Goal: Task Accomplishment & Management: Complete application form

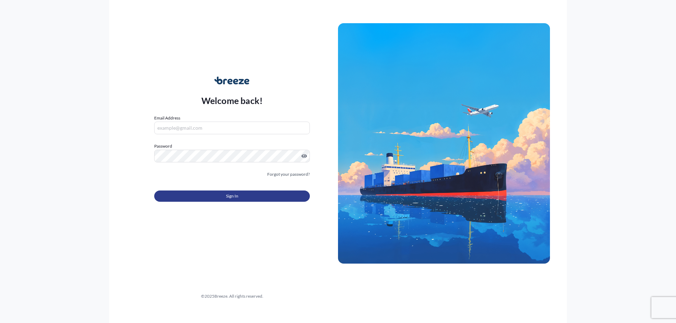
type input "[EMAIL_ADDRESS][DOMAIN_NAME]"
click at [213, 194] on button "Sign In" at bounding box center [232, 196] width 156 height 11
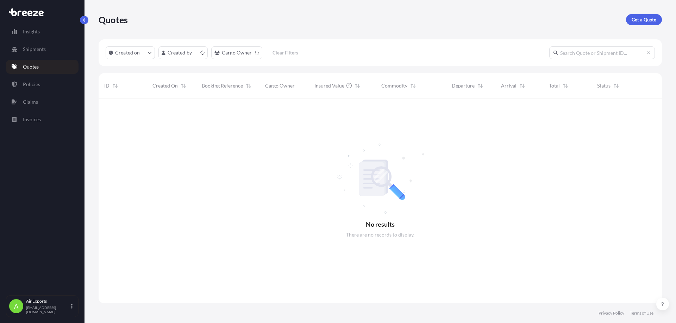
scroll to position [204, 558]
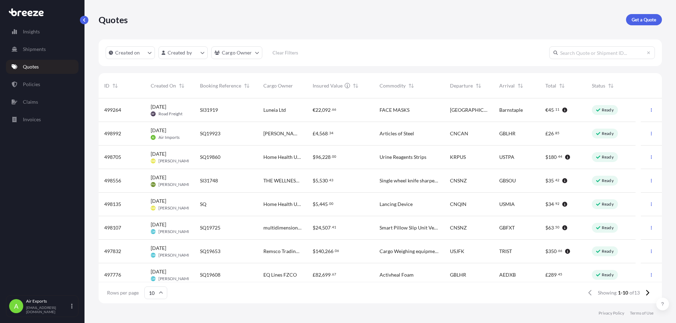
click at [586, 50] on input "text" at bounding box center [602, 52] width 106 height 13
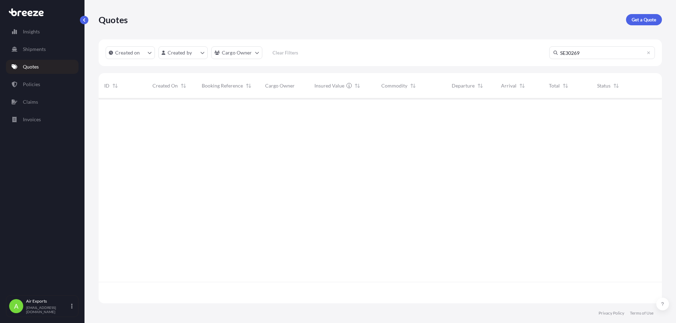
scroll to position [225, 558]
click at [582, 55] on input "SE30269" at bounding box center [602, 52] width 106 height 13
drag, startPoint x: 591, startPoint y: 53, endPoint x: 526, endPoint y: 52, distance: 65.8
click at [526, 52] on div "Created on Created by Cargo Owner Clear Filters SE30269" at bounding box center [380, 52] width 563 height 27
type input "30269"
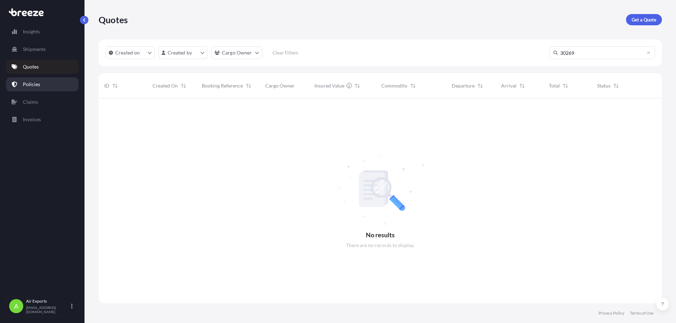
click at [33, 82] on p "Policies" at bounding box center [31, 84] width 17 height 7
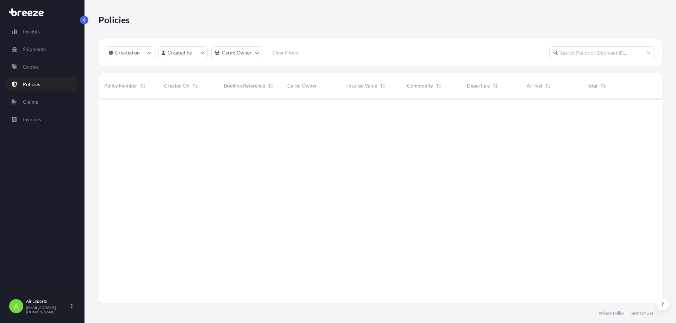
scroll to position [204, 558]
click at [586, 54] on input "text" at bounding box center [602, 52] width 106 height 13
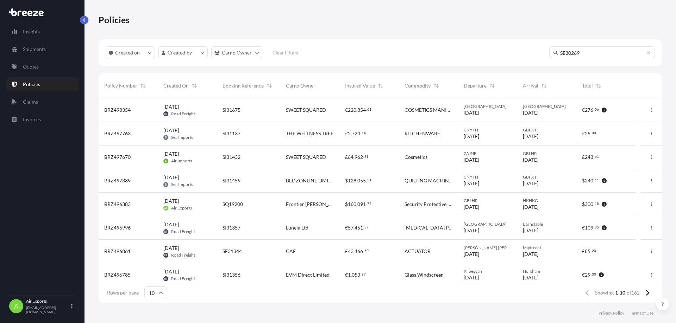
type input "SE30269"
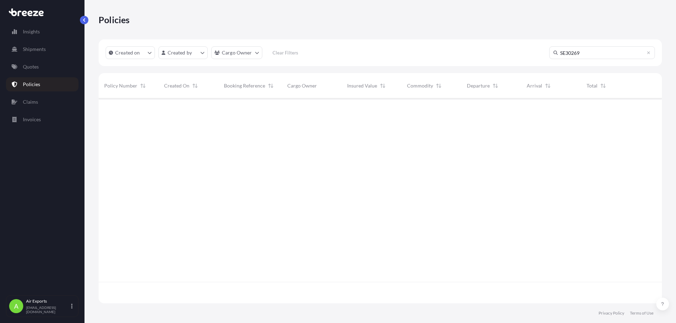
scroll to position [225, 558]
drag, startPoint x: 584, startPoint y: 51, endPoint x: 515, endPoint y: 53, distance: 68.6
click at [515, 53] on div "Created on Created by Cargo Owner Clear Filters SE30269" at bounding box center [380, 52] width 563 height 27
click at [649, 52] on icon at bounding box center [648, 52] width 3 height 3
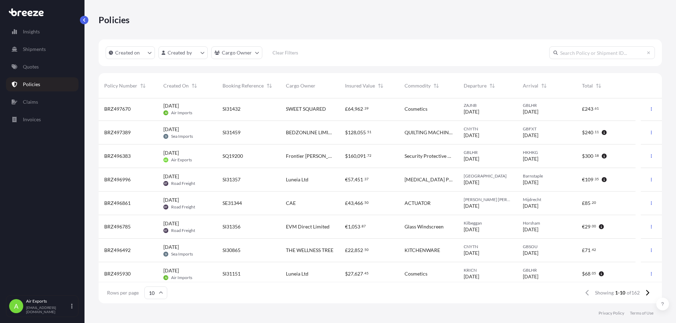
scroll to position [52, 0]
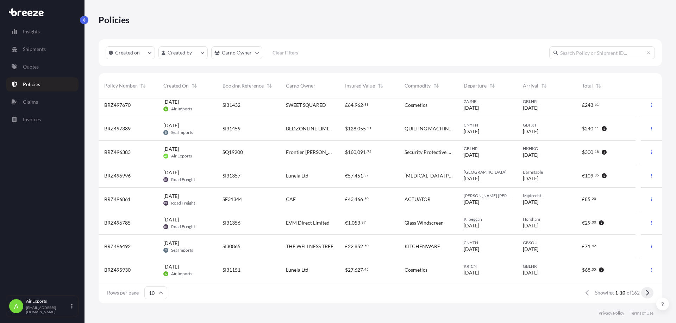
click at [648, 291] on icon at bounding box center [647, 293] width 4 height 6
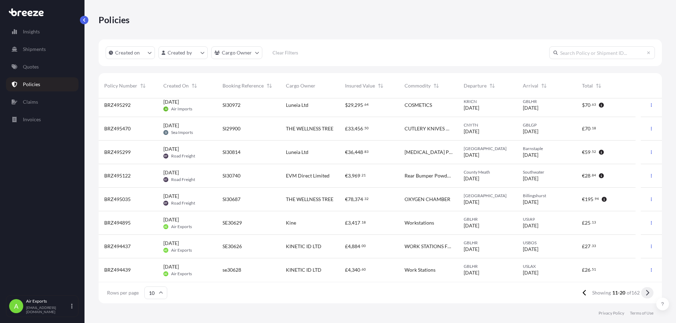
click at [646, 295] on icon at bounding box center [647, 293] width 3 height 6
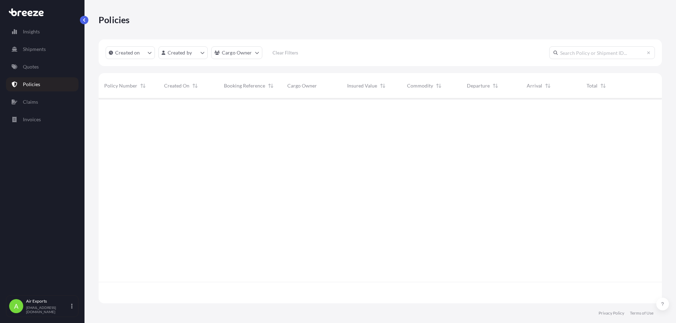
scroll to position [0, 0]
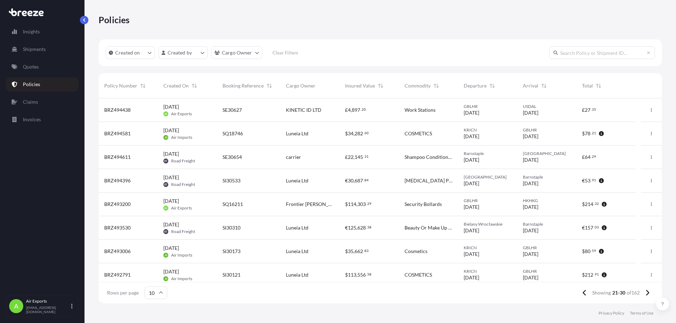
click at [260, 204] on div "SQ16211" at bounding box center [248, 204] width 52 height 7
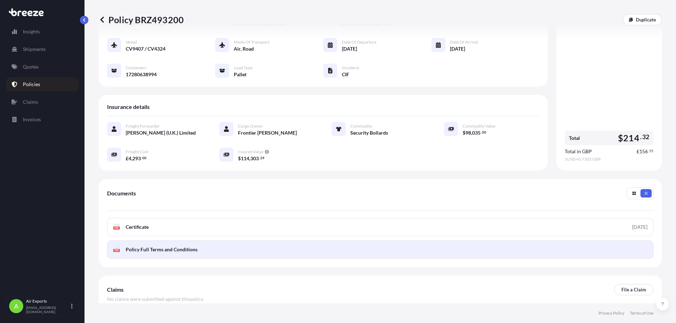
scroll to position [70, 0]
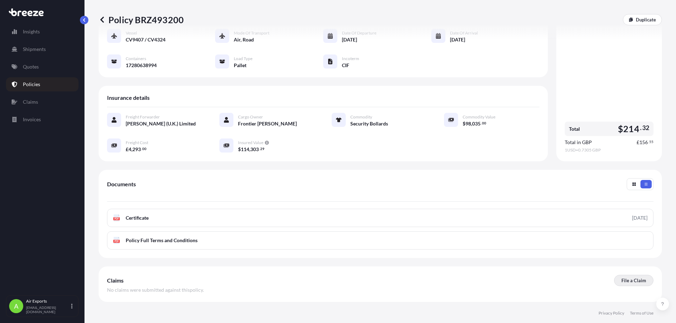
click at [627, 277] on p "File a Claim" at bounding box center [633, 280] width 25 height 7
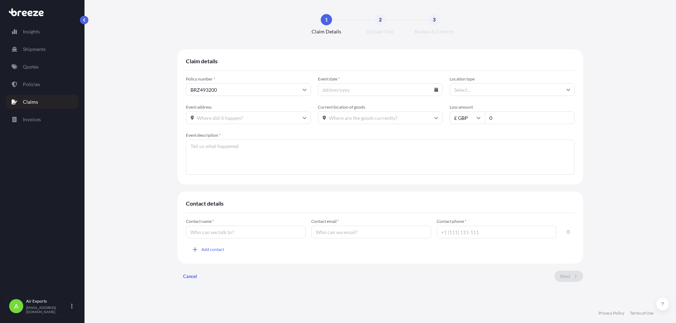
click at [381, 92] on input "Event date *" at bounding box center [380, 89] width 125 height 13
click at [432, 91] on input "Event date *" at bounding box center [380, 89] width 125 height 13
click at [435, 89] on icon at bounding box center [436, 90] width 4 height 4
click at [380, 163] on button "18" at bounding box center [384, 157] width 11 height 11
type input "[DATE]"
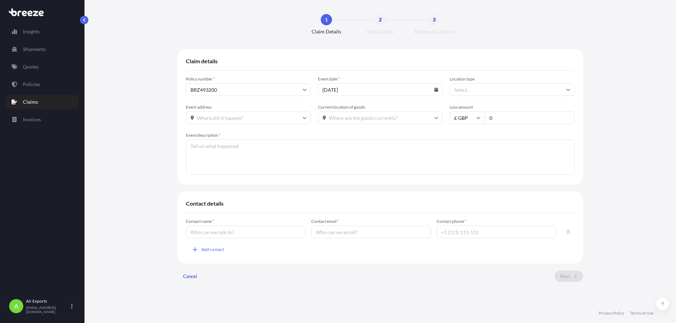
click at [485, 88] on input "Location type" at bounding box center [511, 89] width 125 height 13
click at [473, 148] on div "Air" at bounding box center [511, 145] width 119 height 13
click at [479, 93] on input "Air" at bounding box center [511, 89] width 125 height 13
click at [479, 111] on div "Factory" at bounding box center [511, 108] width 119 height 13
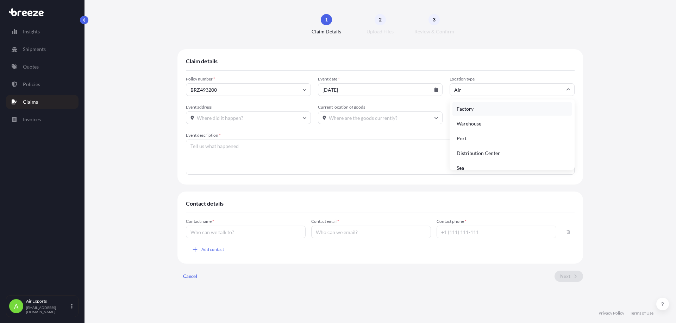
type input "Factory"
click at [234, 118] on input "Event address" at bounding box center [248, 118] width 125 height 13
click at [372, 117] on input "Current location of goods" at bounding box center [380, 118] width 125 height 13
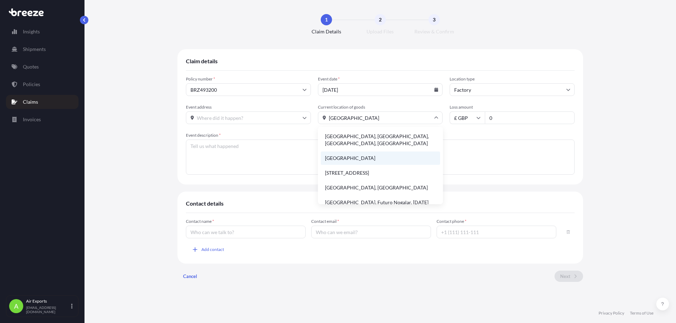
click at [364, 156] on li "[GEOGRAPHIC_DATA]" at bounding box center [380, 158] width 119 height 13
type input "[GEOGRAPHIC_DATA]"
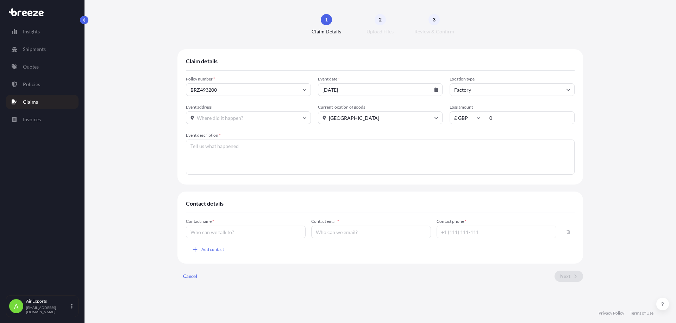
drag, startPoint x: 511, startPoint y: 121, endPoint x: 431, endPoint y: 120, distance: 79.2
click at [431, 120] on div "Event address Current location of goods [GEOGRAPHIC_DATA] Loss amount £ GBP 0" at bounding box center [380, 115] width 388 height 20
click at [467, 116] on input "£ GBP" at bounding box center [466, 118] width 35 height 13
click at [466, 190] on div "$ HKD" at bounding box center [467, 188] width 30 height 13
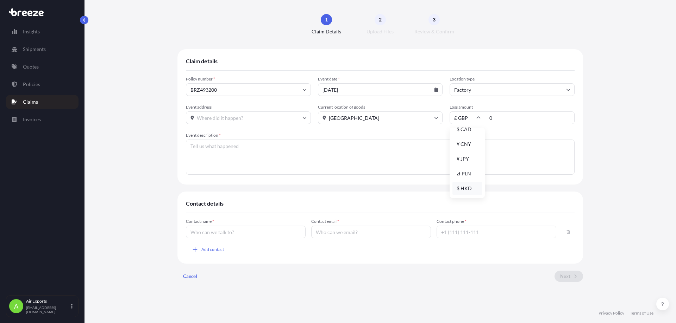
type input "$ HKD"
drag, startPoint x: 504, startPoint y: 118, endPoint x: 445, endPoint y: 116, distance: 59.5
click at [444, 116] on div "Event address Current location of goods [GEOGRAPHIC_DATA] Loss amount $ HKD 0" at bounding box center [380, 115] width 388 height 20
type input "5000.00"
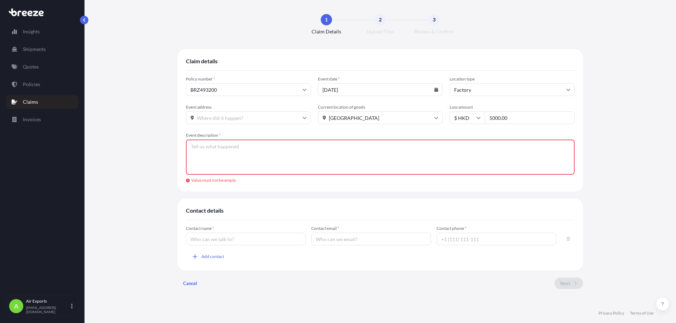
click at [220, 153] on textarea "Event description *" at bounding box center [380, 157] width 388 height 35
click at [231, 150] on textarea "Event description *" at bounding box center [380, 157] width 388 height 35
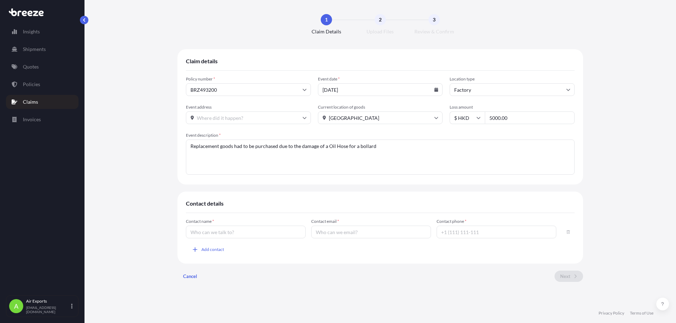
click at [393, 152] on textarea "Replacement goods had to be purchased due to the damage of a Oil Hose for a bol…" at bounding box center [380, 157] width 388 height 35
drag, startPoint x: 277, startPoint y: 144, endPoint x: 303, endPoint y: 148, distance: 26.0
click at [278, 145] on textarea "Replacement goods had to be purchased due to the damage of a Oil Hose for a bol…" at bounding box center [380, 157] width 388 height 35
type textarea "Replacement goods had to be purchased in [GEOGRAPHIC_DATA] on site due to the d…"
click at [236, 238] on input "Contact name *" at bounding box center [246, 232] width 120 height 13
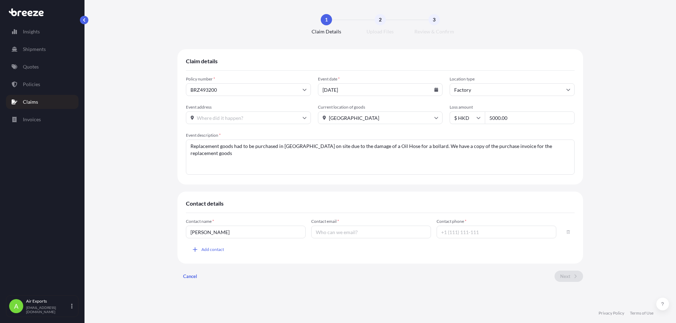
type input "[PERSON_NAME]"
type input "a"
type input "[PERSON_NAME][EMAIL_ADDRESS][DOMAIN_NAME]"
type input "01784 254900"
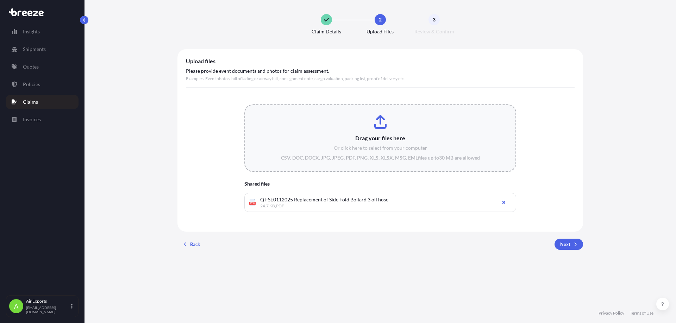
type input "C:\fakepath\RE_ ([DATE]) Air freight inquiry from [GEOGRAPHIC_DATA] to HKG - S_…"
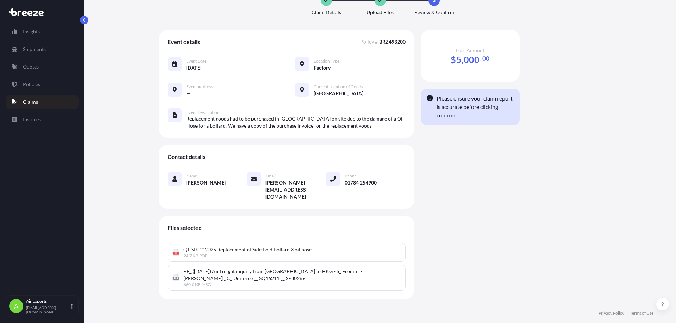
scroll to position [25, 0]
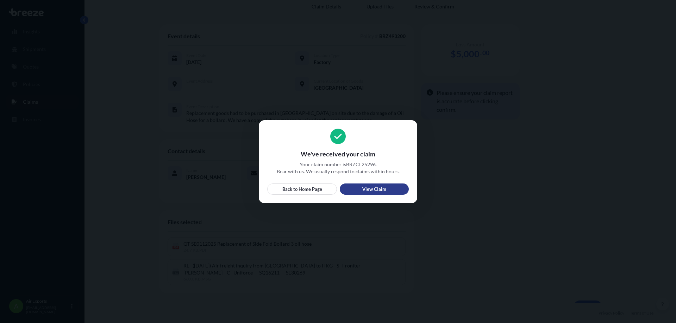
click at [369, 190] on p "View Claim" at bounding box center [374, 189] width 24 height 7
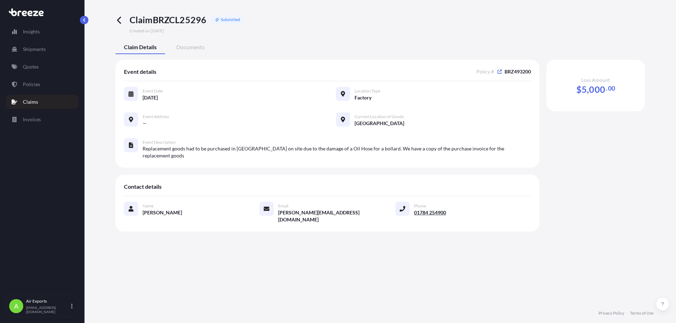
click at [32, 105] on p "Claims" at bounding box center [30, 102] width 15 height 7
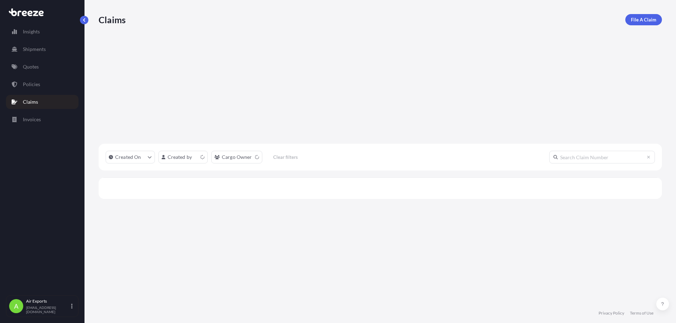
scroll to position [204, 558]
